Goal: Find specific page/section: Find specific page/section

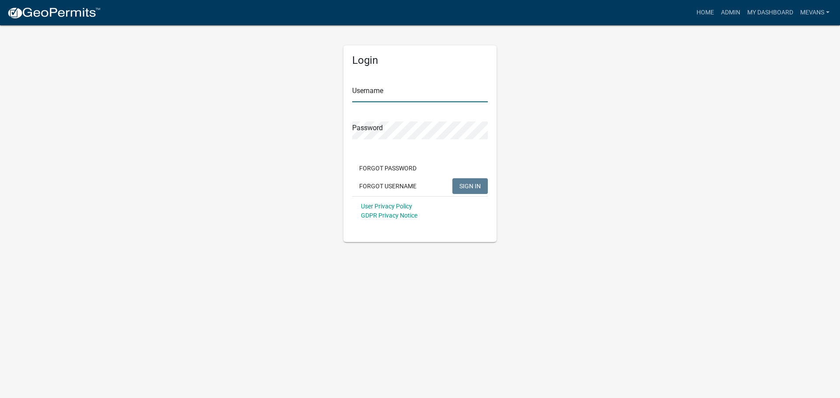
type input "Mevans"
drag, startPoint x: 478, startPoint y: 185, endPoint x: 448, endPoint y: 182, distance: 30.4
click at [478, 185] on span "SIGN IN" at bounding box center [469, 185] width 21 height 7
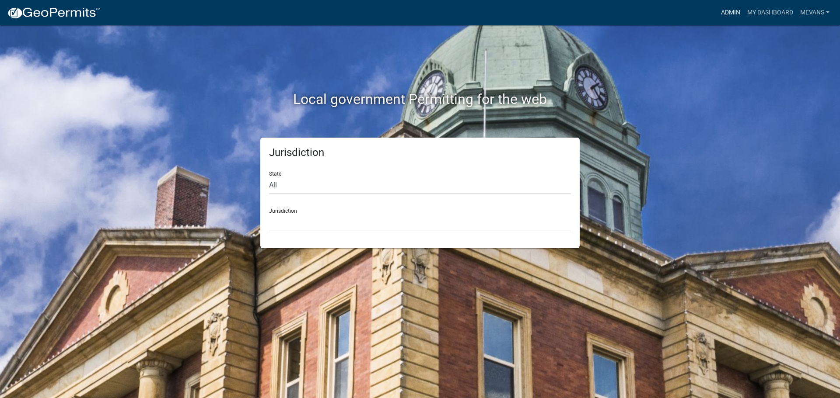
click at [722, 11] on link "Admin" at bounding box center [730, 12] width 26 height 17
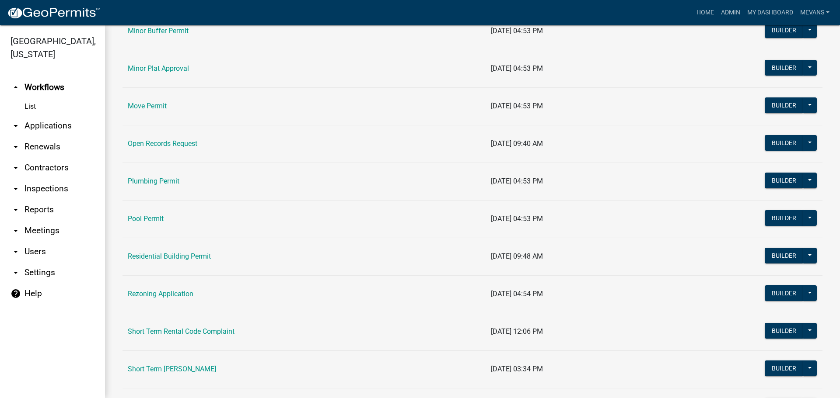
scroll to position [1006, 0]
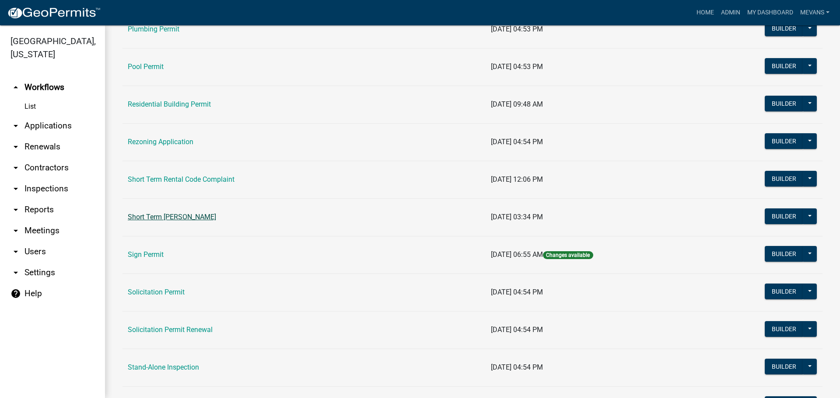
click at [203, 217] on link "Short Term [PERSON_NAME]" at bounding box center [172, 217] width 88 height 8
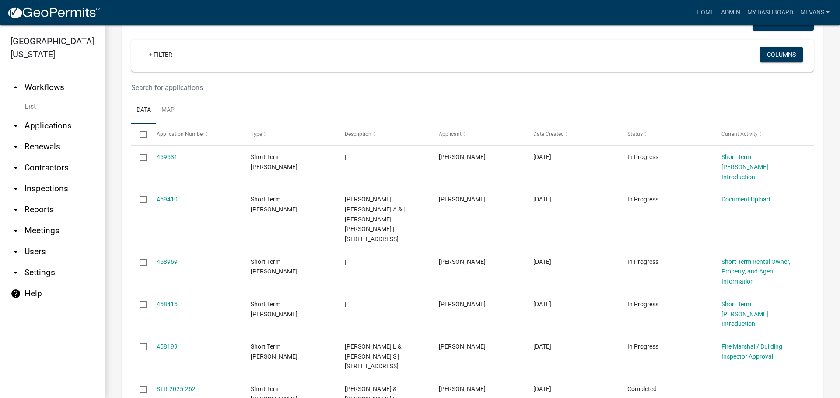
scroll to position [306, 0]
